Goal: Task Accomplishment & Management: Manage account settings

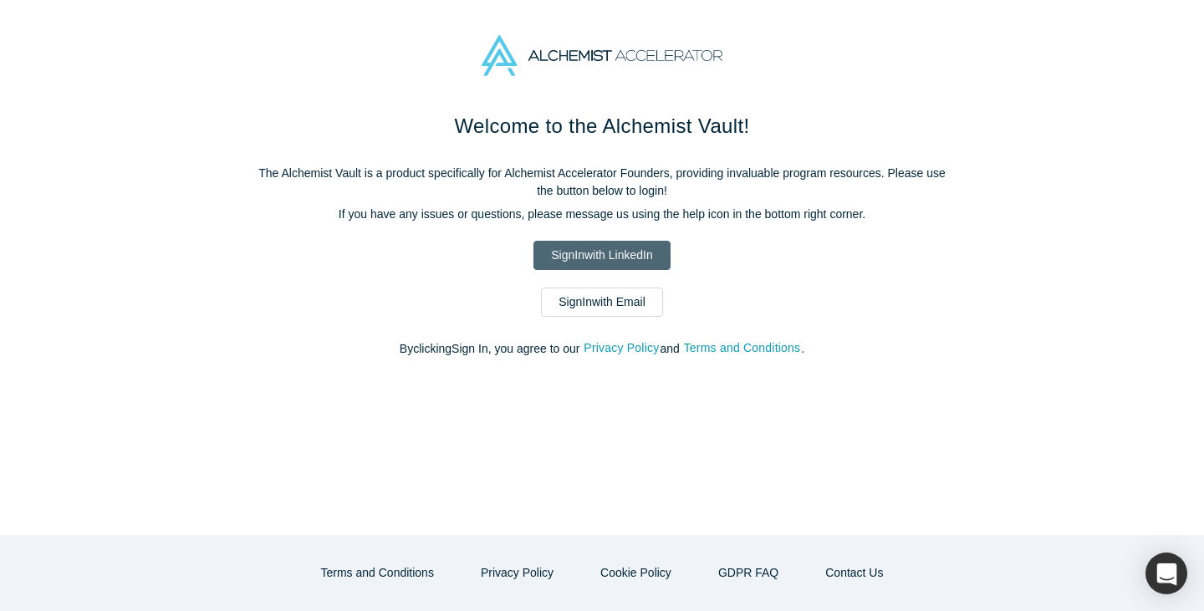
click at [631, 243] on link "Sign In with LinkedIn" at bounding box center [602, 255] width 136 height 29
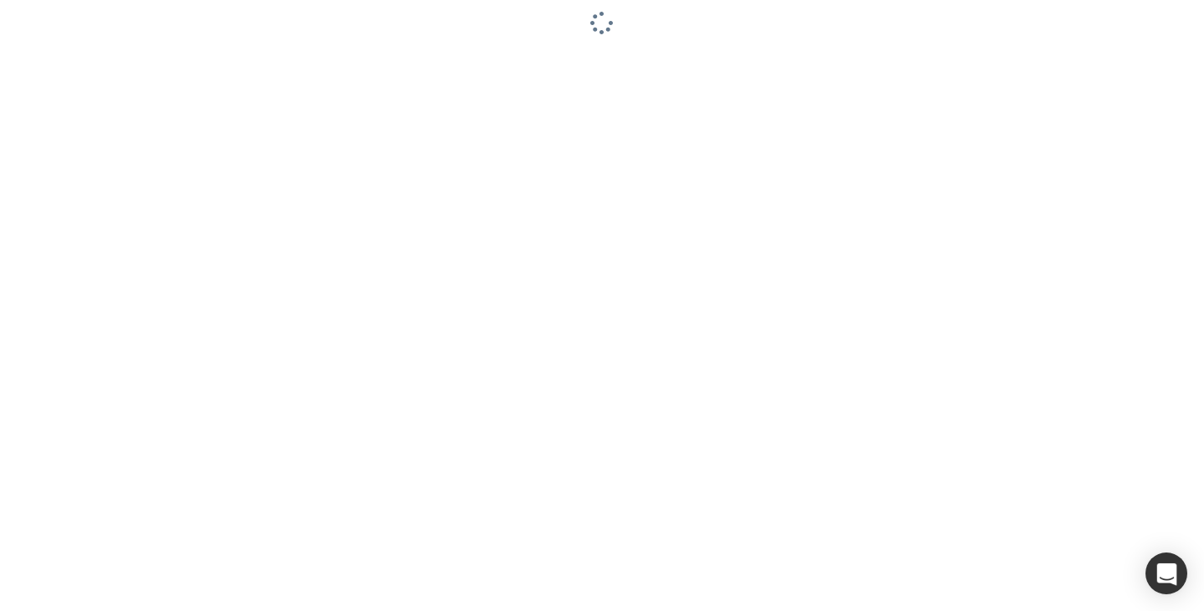
click at [750, 110] on div at bounding box center [602, 305] width 1204 height 611
